Goal: Information Seeking & Learning: Check status

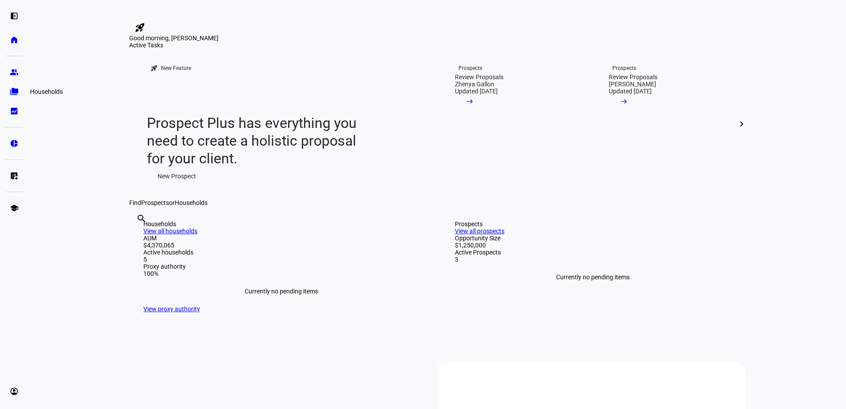
click at [10, 93] on eth-mat-symbol "folder_copy" at bounding box center [14, 91] width 9 height 9
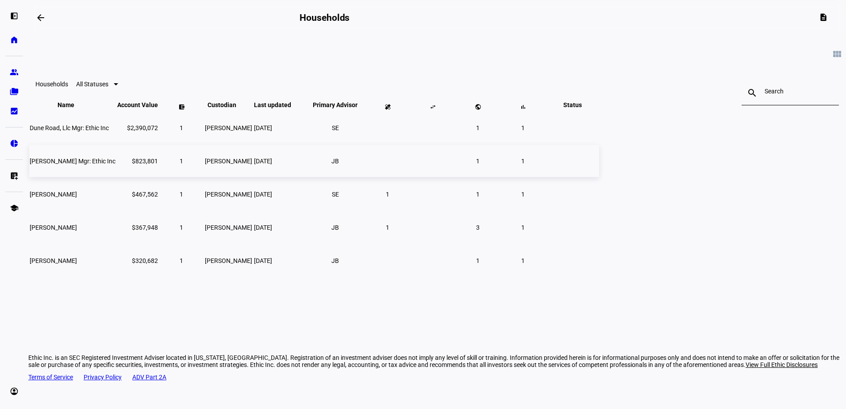
click at [158, 177] on td "$823,801" at bounding box center [138, 161] width 42 height 32
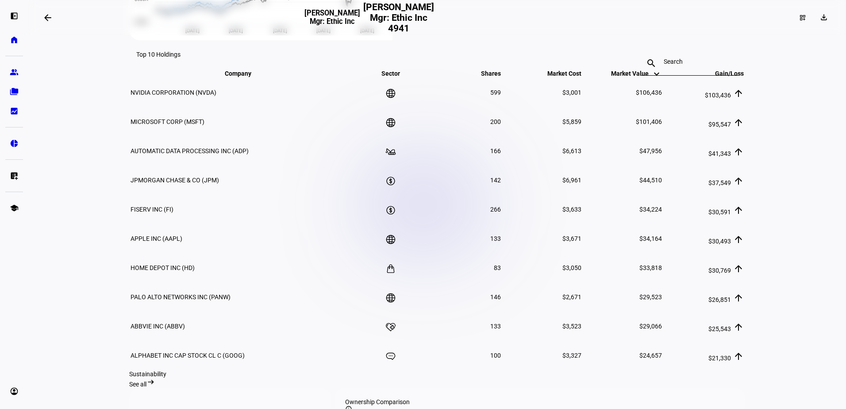
scroll to position [545, 0]
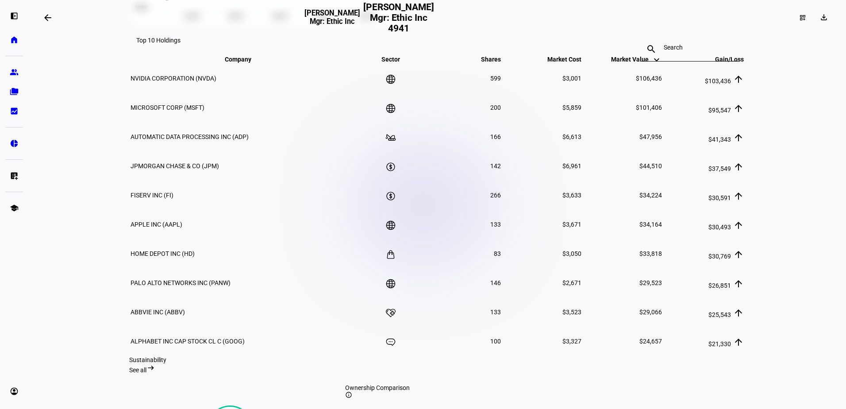
click at [482, 40] on mat-toolbar "Top 10 Holdings search close" at bounding box center [437, 40] width 616 height 28
click at [155, 372] on mat-icon "arrow_right_alt" at bounding box center [150, 367] width 9 height 9
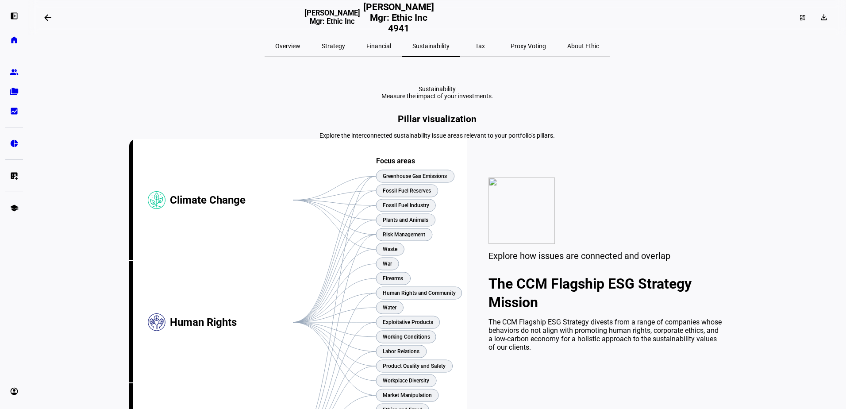
click at [385, 43] on span "Financial" at bounding box center [378, 46] width 25 height 6
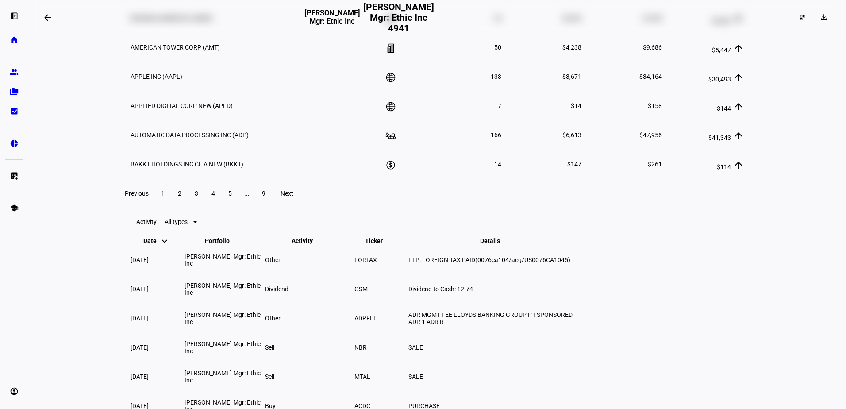
scroll to position [1505, 0]
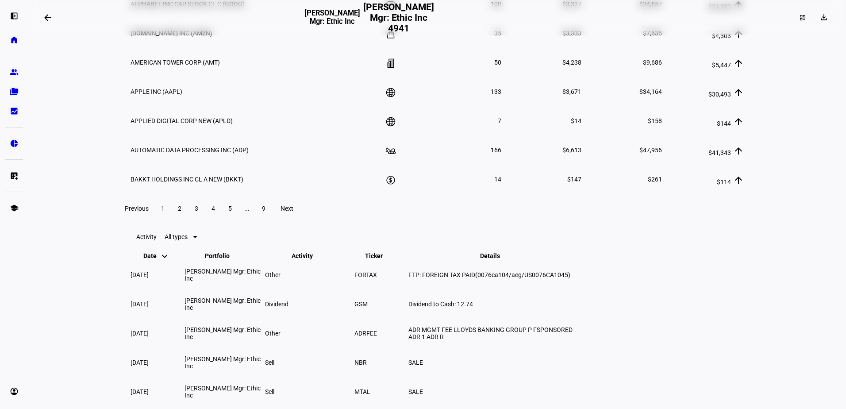
drag, startPoint x: 300, startPoint y: 65, endPoint x: 219, endPoint y: 319, distance: 266.6
click at [188, 219] on span at bounding box center [180, 208] width 16 height 21
drag, startPoint x: 372, startPoint y: 54, endPoint x: 309, endPoint y: 74, distance: 65.4
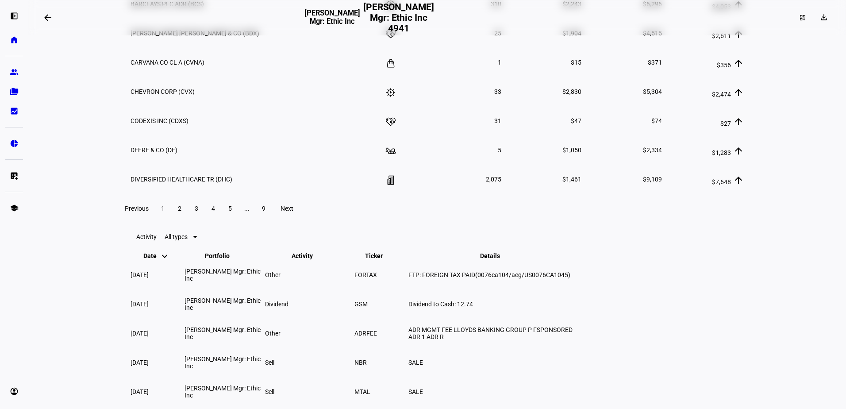
click at [204, 219] on span at bounding box center [197, 208] width 16 height 21
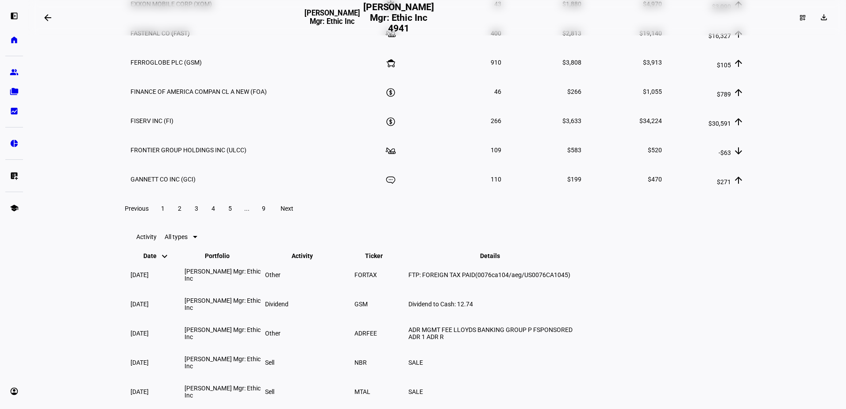
click at [221, 219] on span at bounding box center [213, 208] width 16 height 21
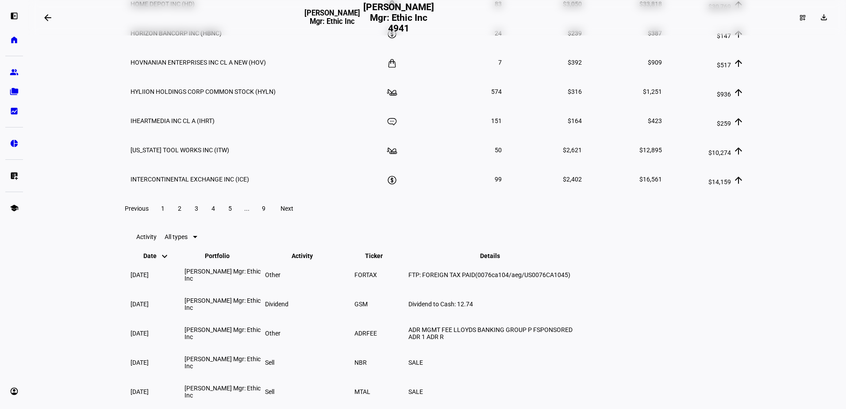
click at [238, 219] on span at bounding box center [230, 208] width 16 height 21
drag, startPoint x: 109, startPoint y: 63, endPoint x: 160, endPoint y: 253, distance: 196.7
click at [109, 63] on eth-layout-page-content "arrow_backwards [PERSON_NAME] Mgr: Ethic Inc [PERSON_NAME] Mgr: Ethic Inc 4941 …" at bounding box center [437, 204] width 818 height 409
click at [232, 212] on span "6" at bounding box center [230, 208] width 4 height 7
drag, startPoint x: 251, startPoint y: 384, endPoint x: 243, endPoint y: 374, distance: 13.2
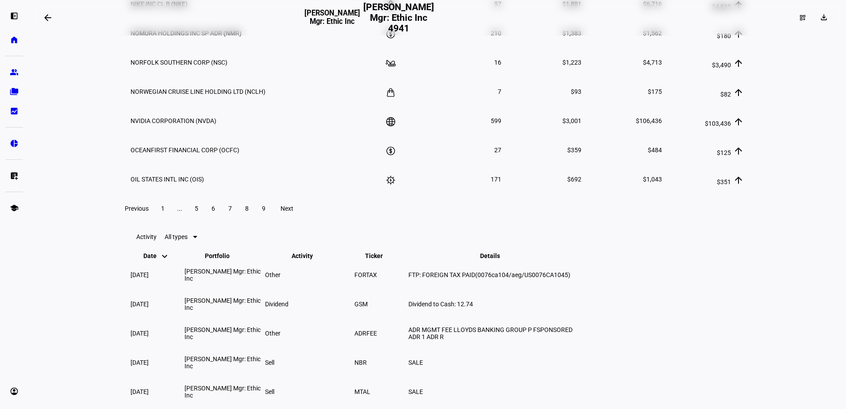
click at [238, 219] on span at bounding box center [230, 208] width 16 height 21
click at [249, 212] on span "8" at bounding box center [247, 208] width 4 height 7
click at [266, 212] on span "9" at bounding box center [264, 208] width 4 height 7
